Goal: Information Seeking & Learning: Learn about a topic

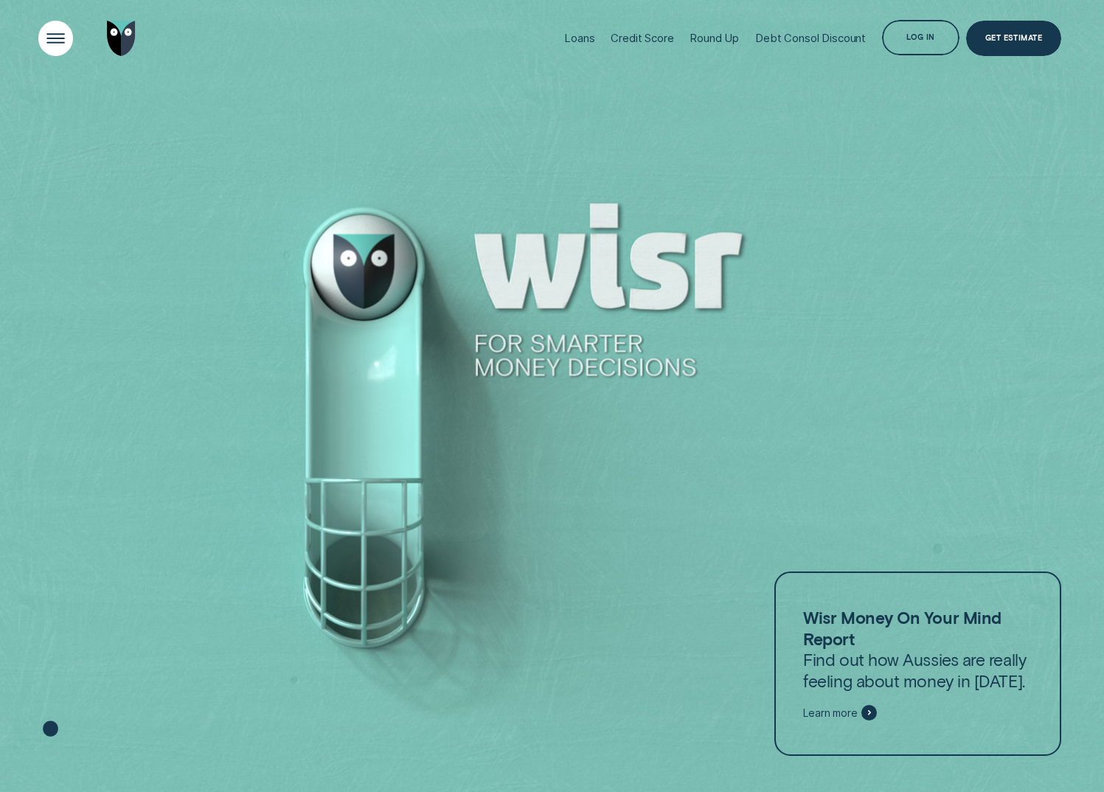
click at [55, 31] on div "Open Menu" at bounding box center [55, 38] width 49 height 49
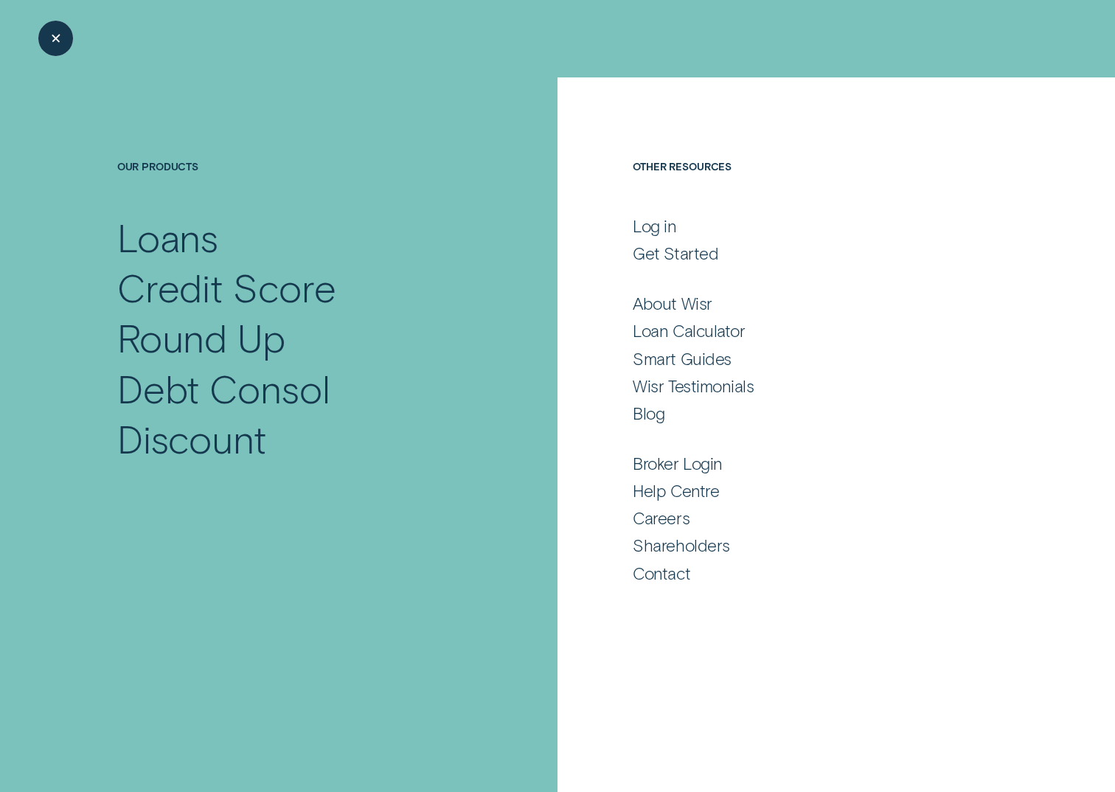
click at [55, 31] on div "Close Menu" at bounding box center [55, 38] width 49 height 49
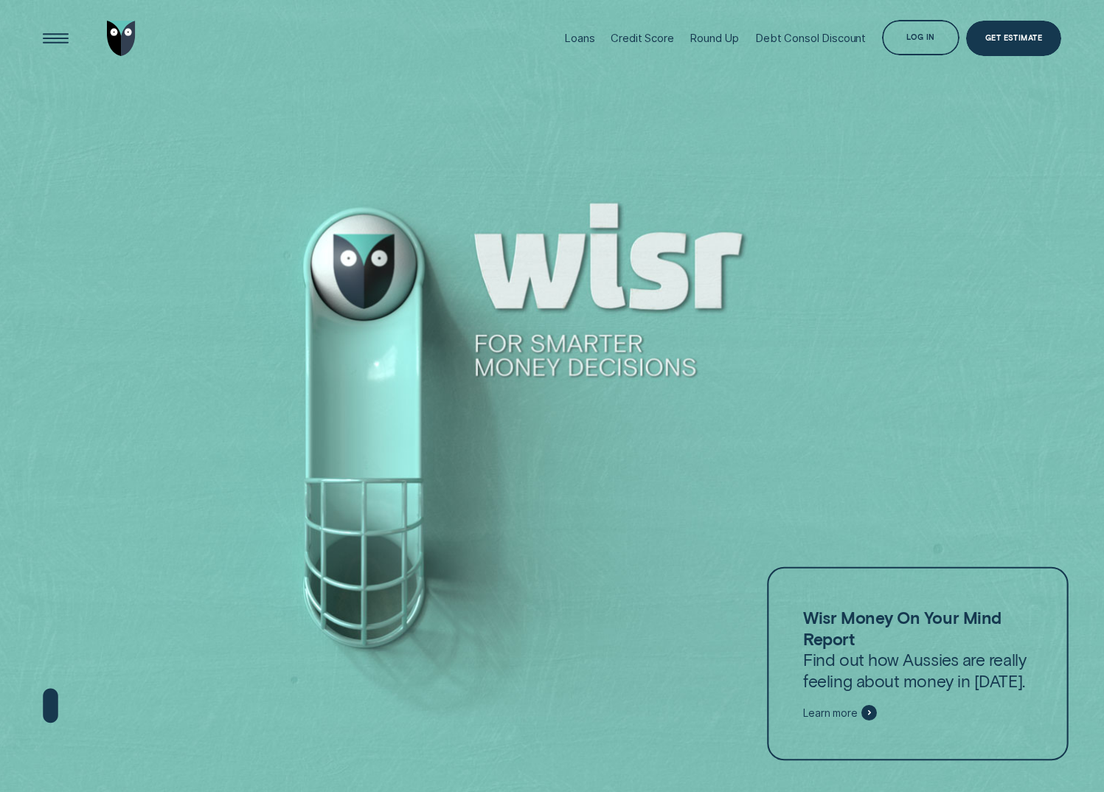
click at [902, 665] on p "Wisr Money On Your Mind Report Find out how Aussies are really feeling about mo…" at bounding box center [917, 649] width 229 height 84
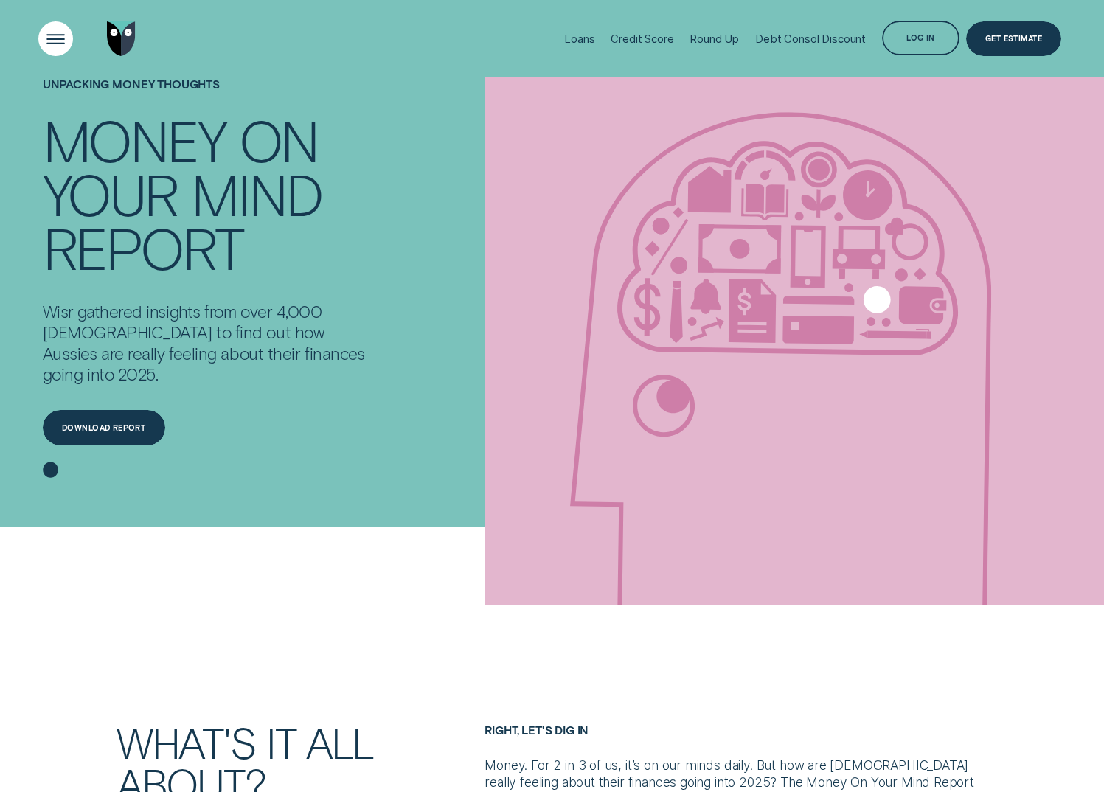
click at [56, 27] on div "Open Menu" at bounding box center [55, 38] width 49 height 49
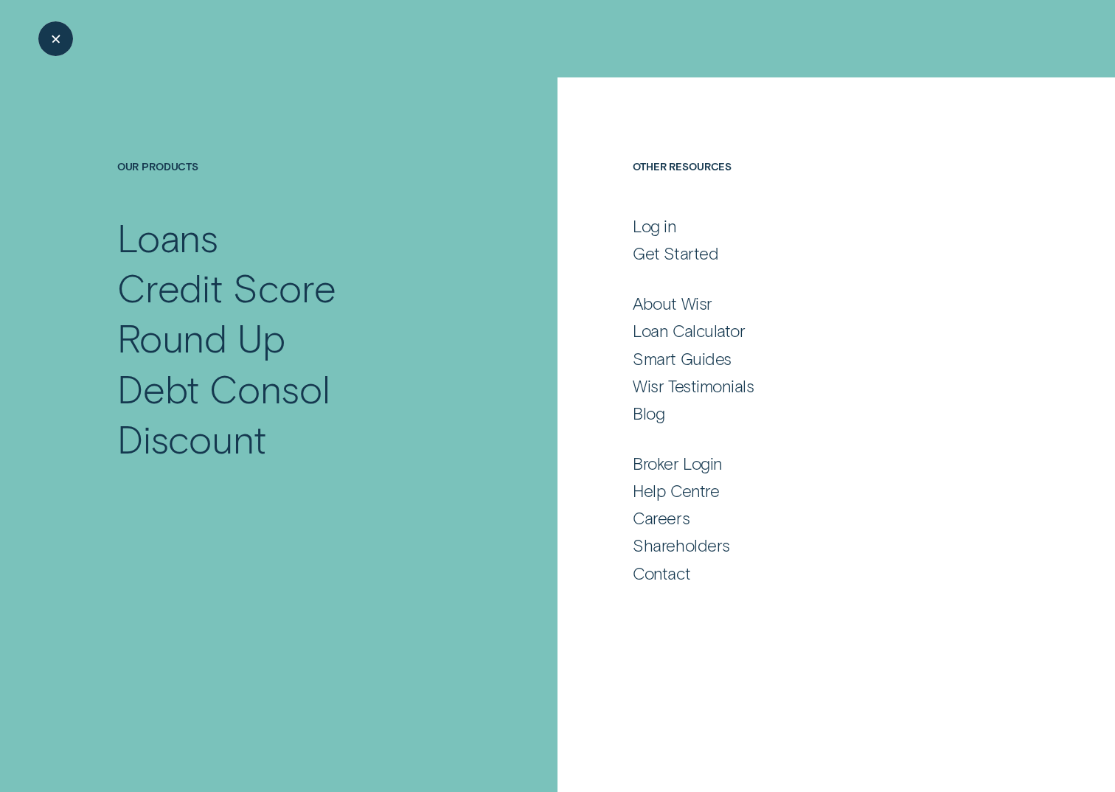
click at [56, 27] on div "Close Menu" at bounding box center [55, 38] width 49 height 49
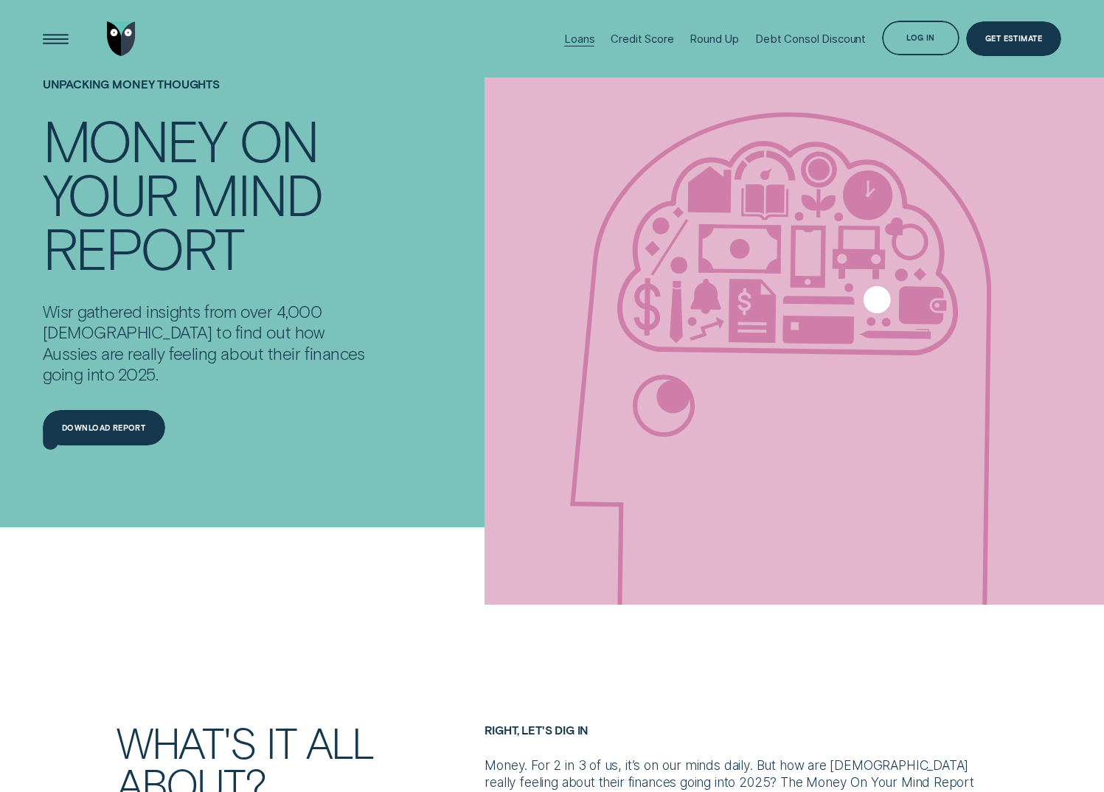
click at [589, 38] on div "Loans" at bounding box center [579, 38] width 30 height 13
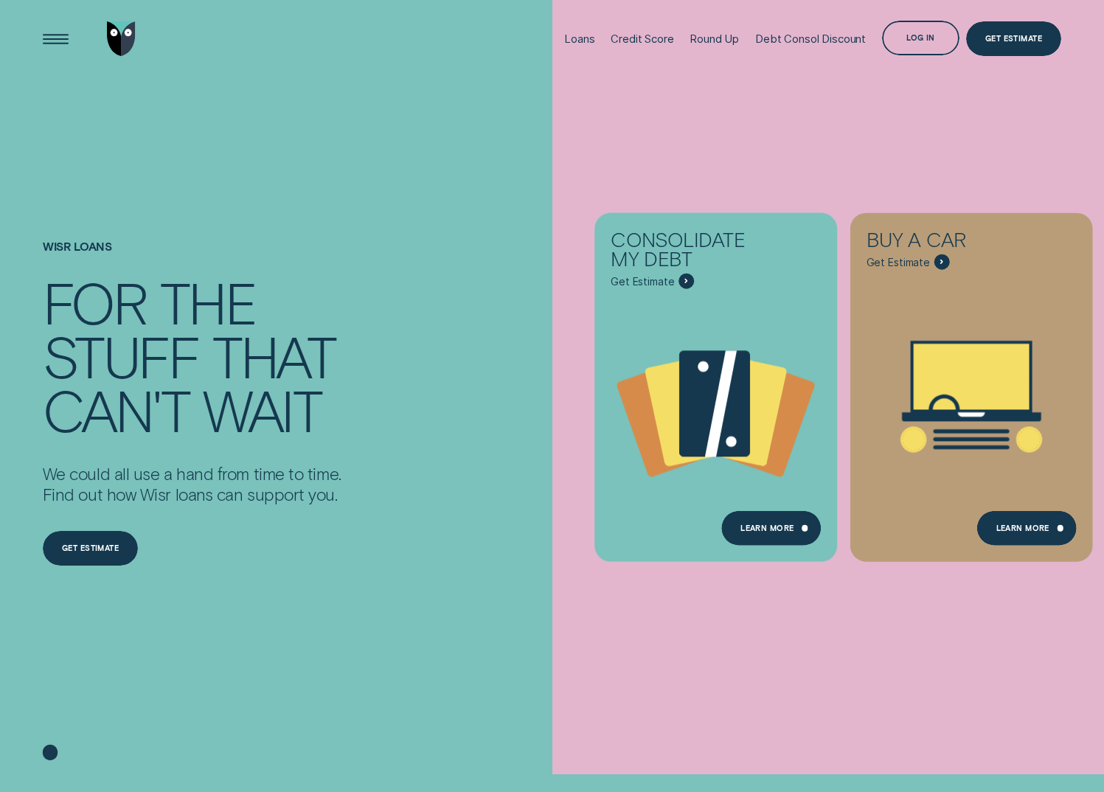
click at [317, 174] on div "Wisr loans For the stuff that can't wait We could all use a hand from time to t…" at bounding box center [192, 403] width 299 height 652
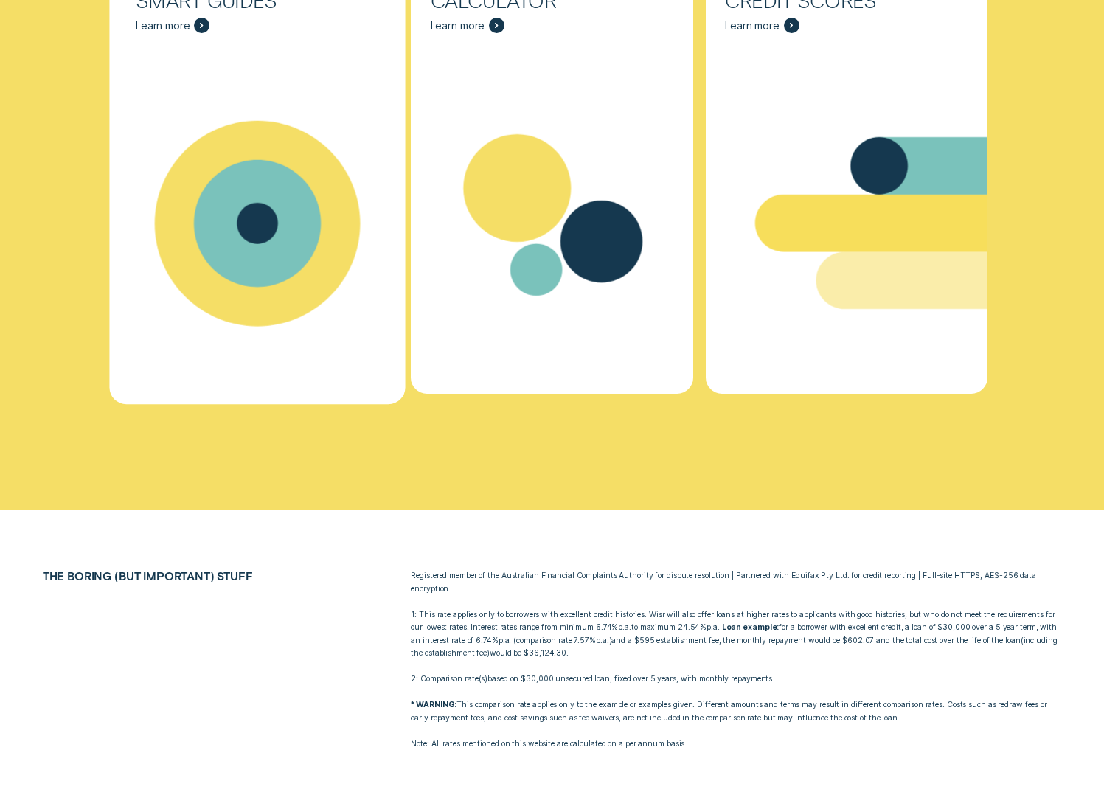
scroll to position [5518, 0]
